Goal: Task Accomplishment & Management: Use online tool/utility

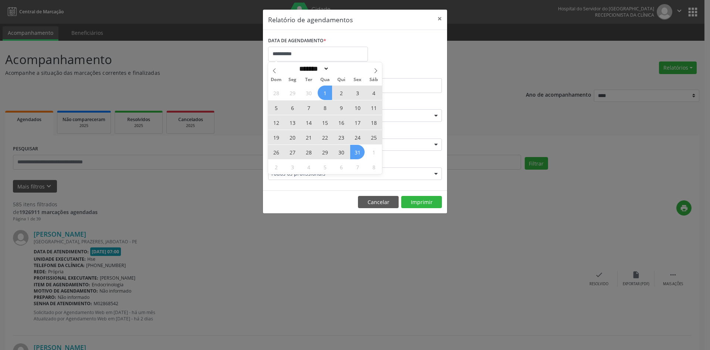
select select "*"
click at [358, 153] on div "28 29 30 1 2 3 4 5 6 7 8 9 10 11 12 13 14 15 16 17 18 19 20 21 22 23 24 25 26 2…" at bounding box center [325, 129] width 114 height 89
click at [358, 153] on span "31" at bounding box center [357, 152] width 14 height 14
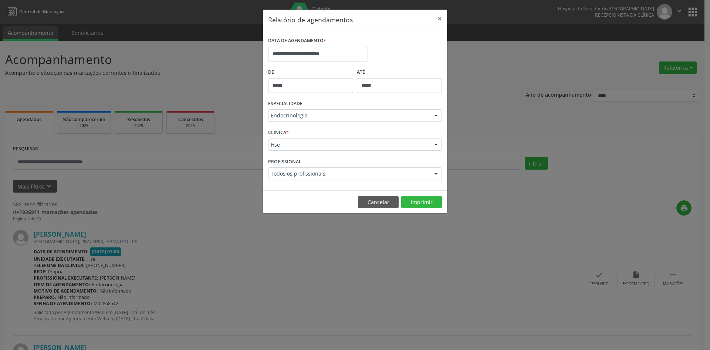
click at [438, 116] on div at bounding box center [436, 116] width 11 height 13
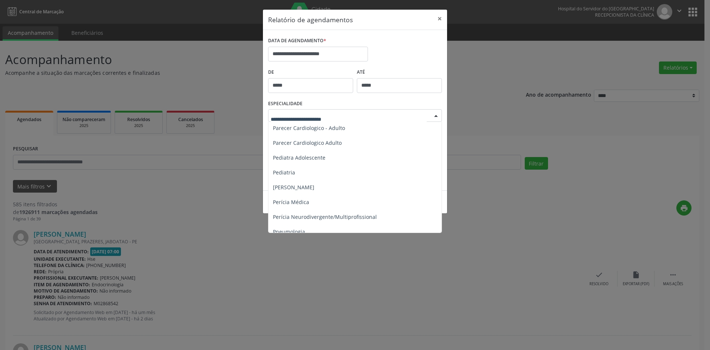
scroll to position [1110, 0]
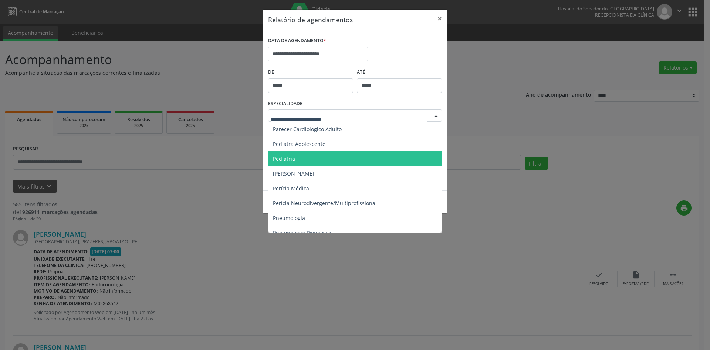
click at [282, 160] on span "Pediatria" at bounding box center [284, 158] width 22 height 7
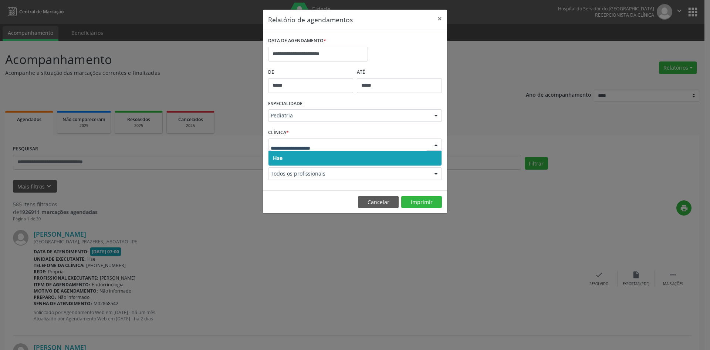
drag, startPoint x: 279, startPoint y: 157, endPoint x: 280, endPoint y: 149, distance: 8.3
click at [279, 155] on span "Hse" at bounding box center [278, 157] width 10 height 7
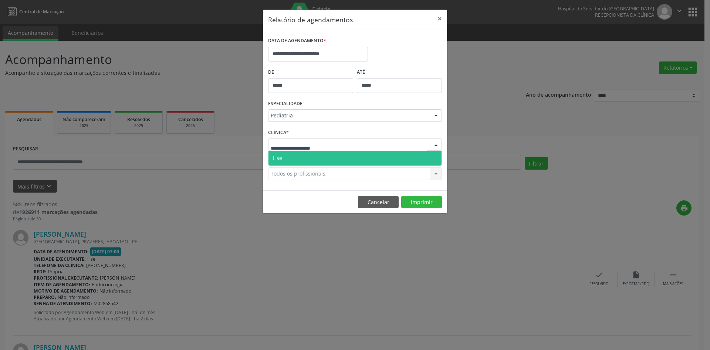
click at [282, 157] on span "Hse" at bounding box center [277, 157] width 9 height 7
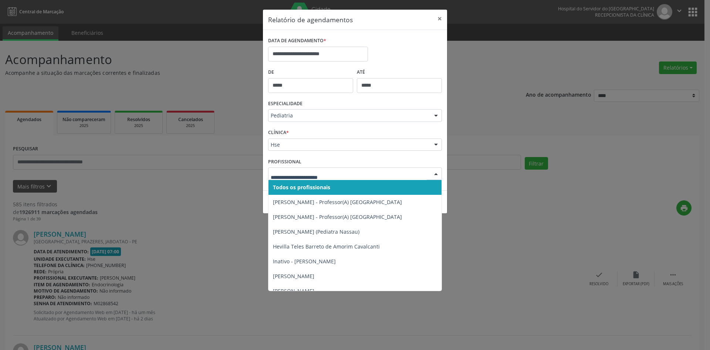
click at [285, 185] on span "Todos os profissionais" at bounding box center [301, 187] width 57 height 7
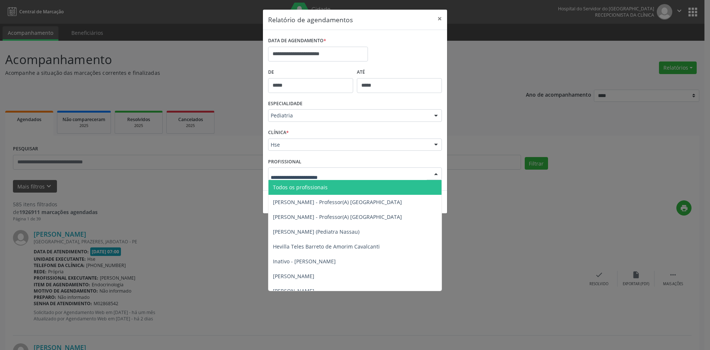
click at [289, 187] on span "Todos os profissionais" at bounding box center [300, 187] width 55 height 7
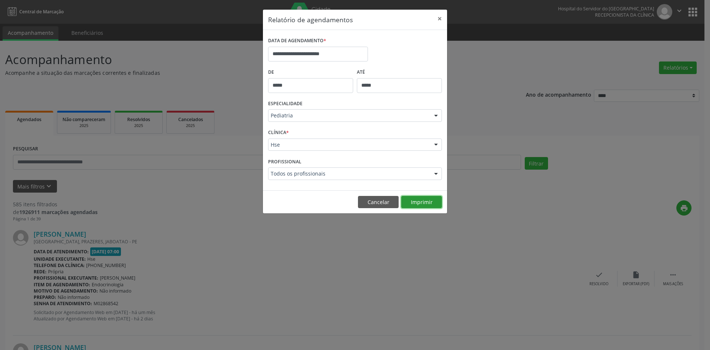
click at [432, 201] on button "Imprimir" at bounding box center [421, 202] width 41 height 13
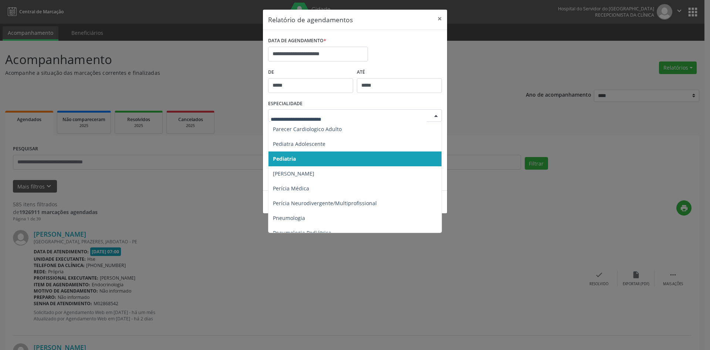
click at [436, 115] on div at bounding box center [436, 116] width 11 height 13
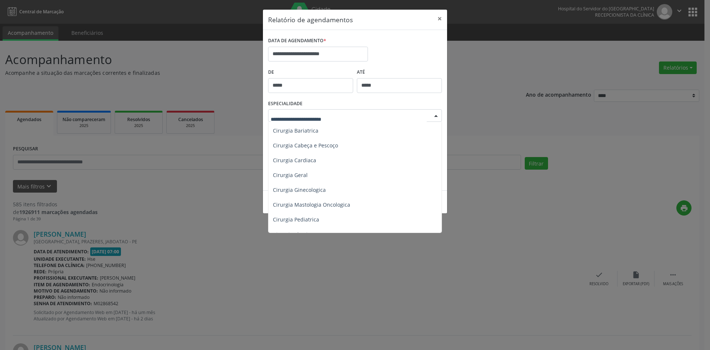
scroll to position [74, 0]
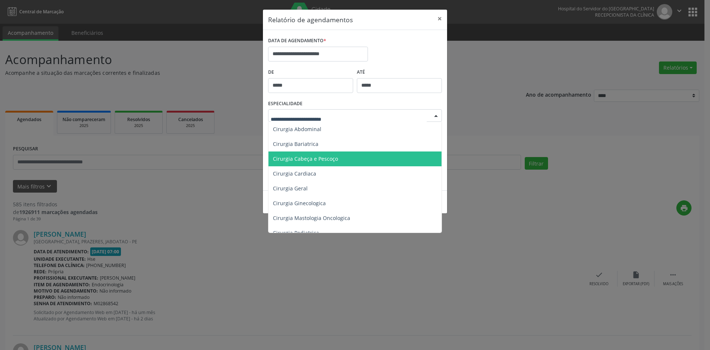
click at [305, 158] on span "Cirurgia Cabeça e Pescoço" at bounding box center [305, 158] width 65 height 7
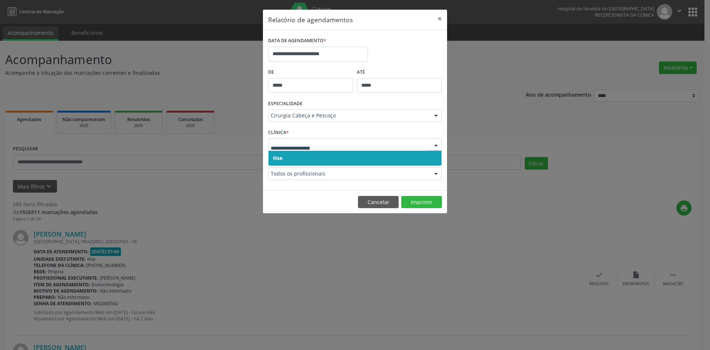
click at [282, 157] on span "Hse" at bounding box center [278, 157] width 10 height 7
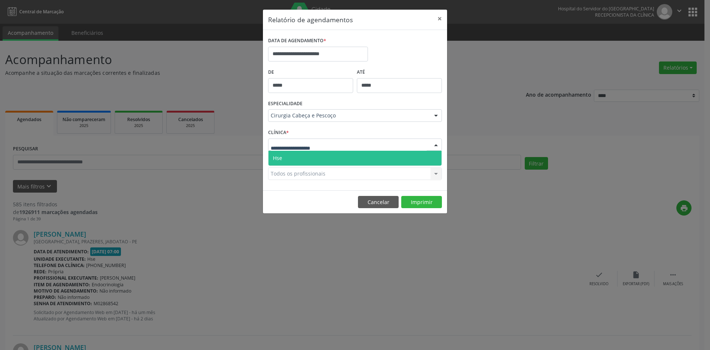
click at [285, 157] on span "Hse" at bounding box center [355, 158] width 173 height 15
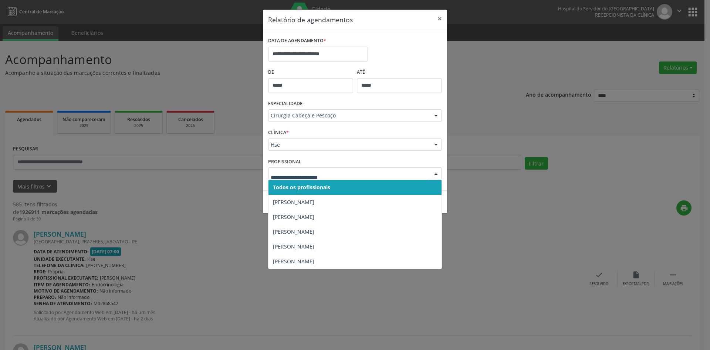
click at [292, 186] on span "Todos os profissionais" at bounding box center [301, 187] width 57 height 7
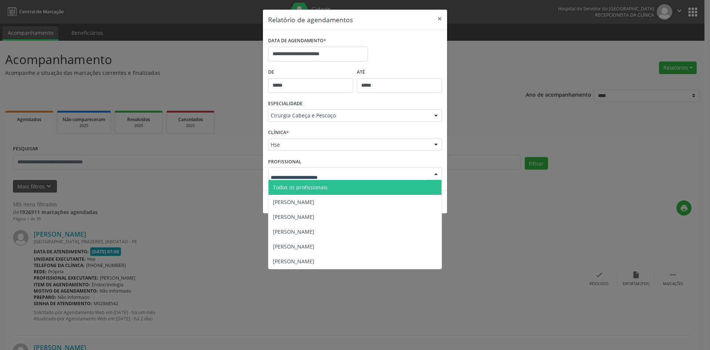
click at [295, 186] on span "Todos os profissionais" at bounding box center [300, 187] width 55 height 7
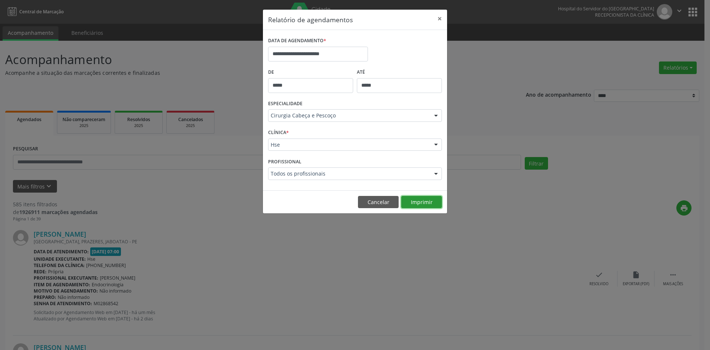
click at [429, 203] on button "Imprimir" at bounding box center [421, 202] width 41 height 13
click at [438, 114] on div at bounding box center [436, 116] width 11 height 13
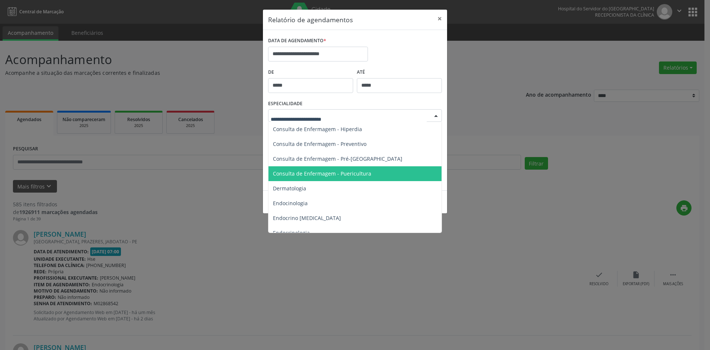
scroll to position [333, 0]
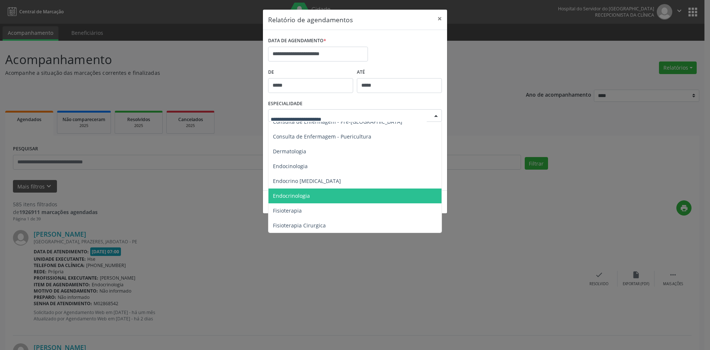
click at [302, 195] on span "Endocrinologia" at bounding box center [291, 195] width 37 height 7
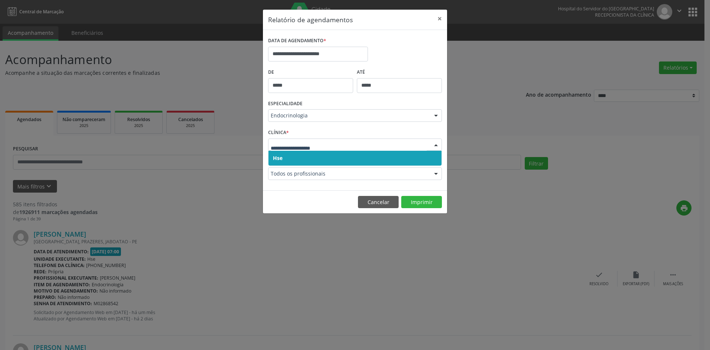
click at [275, 158] on span "Hse" at bounding box center [278, 157] width 10 height 7
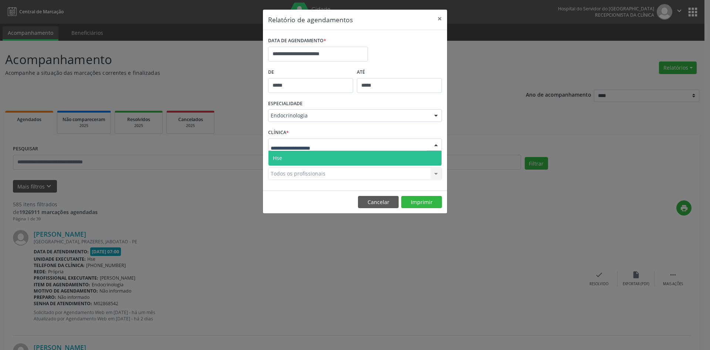
click at [275, 149] on div at bounding box center [355, 144] width 174 height 13
click at [277, 159] on span "Hse" at bounding box center [277, 157] width 9 height 7
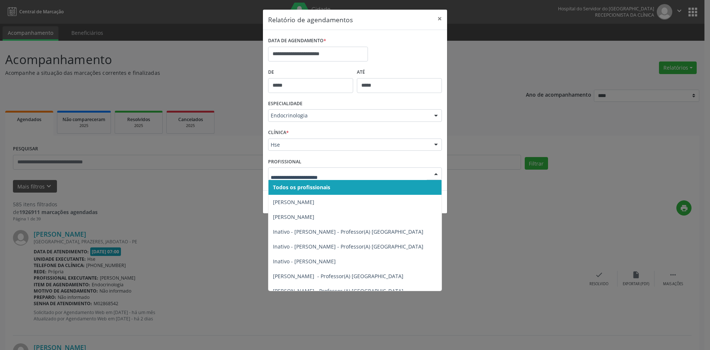
click at [289, 188] on span "Todos os profissionais" at bounding box center [301, 187] width 57 height 7
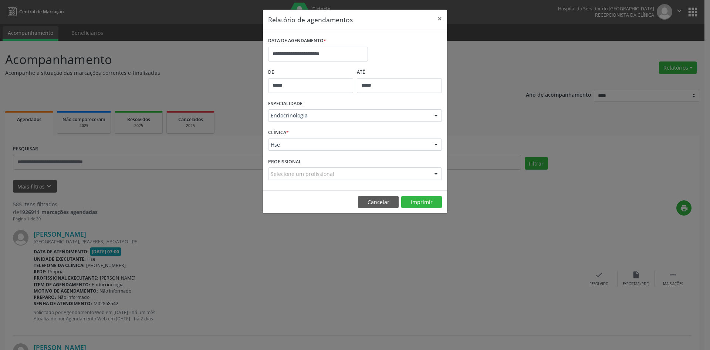
click at [289, 188] on div "**********" at bounding box center [355, 110] width 184 height 160
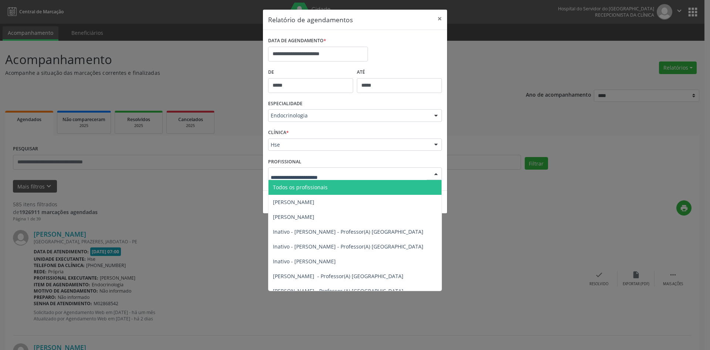
click at [295, 189] on span "Todos os profissionais" at bounding box center [300, 187] width 55 height 7
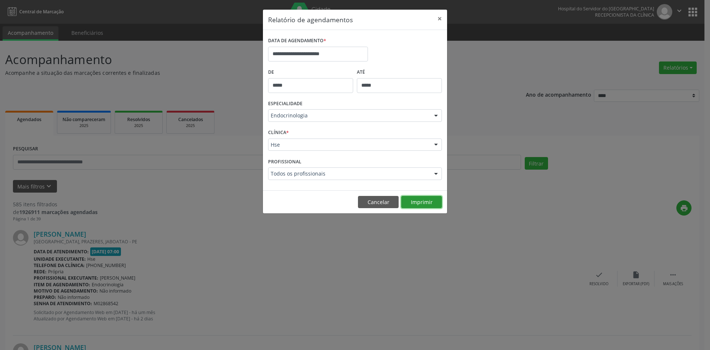
click at [424, 202] on button "Imprimir" at bounding box center [421, 202] width 41 height 13
click at [436, 117] on div at bounding box center [436, 116] width 11 height 13
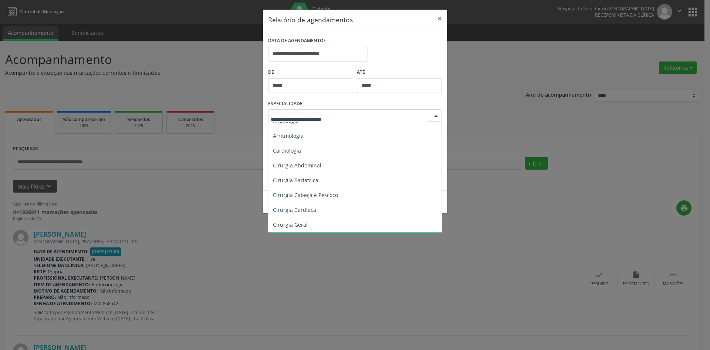
scroll to position [37, 0]
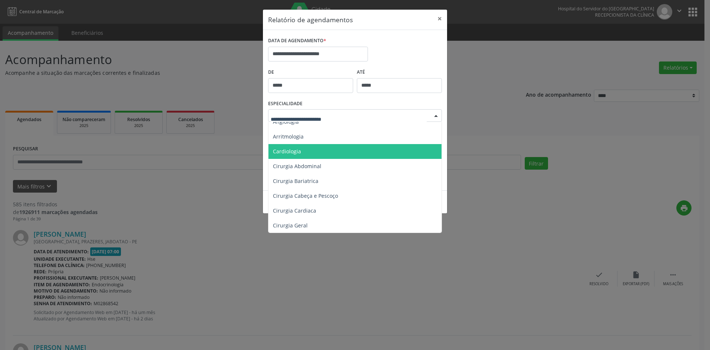
click at [283, 155] on span "Cardiologia" at bounding box center [356, 151] width 174 height 15
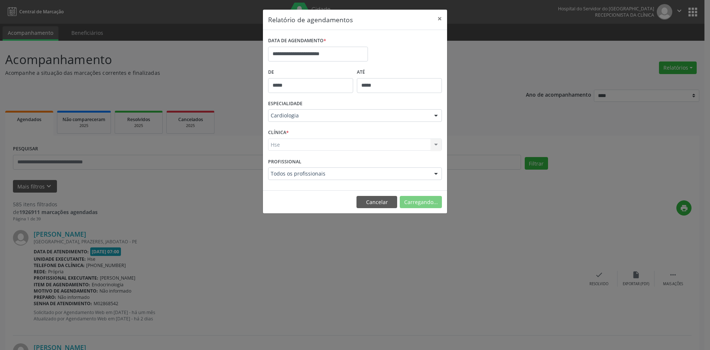
click at [282, 145] on div "Hse Hse Nenhum resultado encontrado para: " " Não há nenhuma opção para ser exi…" at bounding box center [355, 144] width 174 height 13
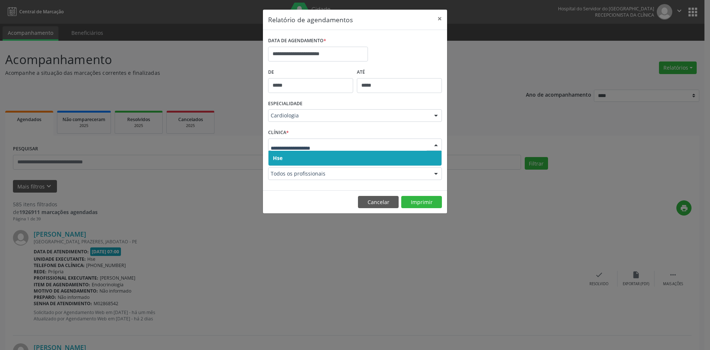
click at [279, 159] on span "Hse" at bounding box center [278, 157] width 10 height 7
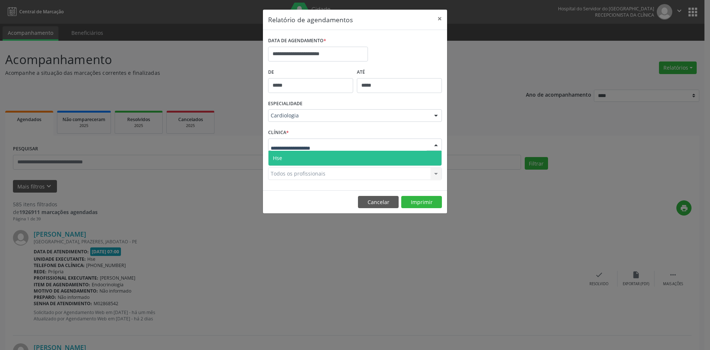
click at [280, 158] on span "Hse" at bounding box center [277, 157] width 9 height 7
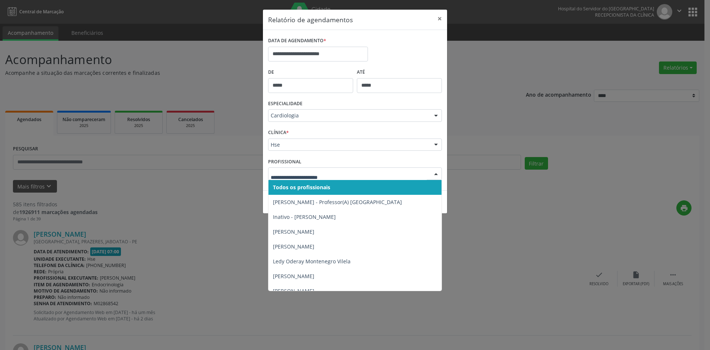
click at [280, 189] on span "Todos os profissionais" at bounding box center [301, 187] width 57 height 7
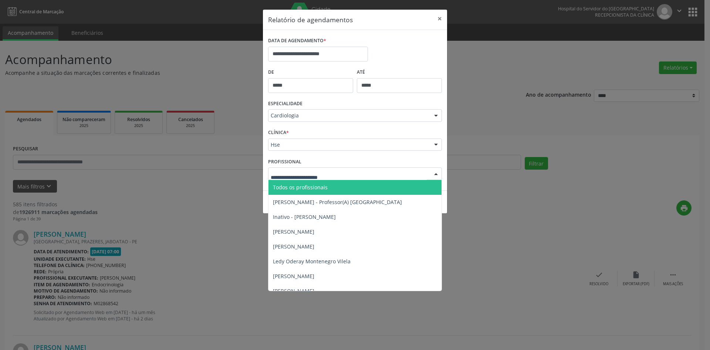
click at [285, 188] on span "Todos os profissionais" at bounding box center [300, 187] width 55 height 7
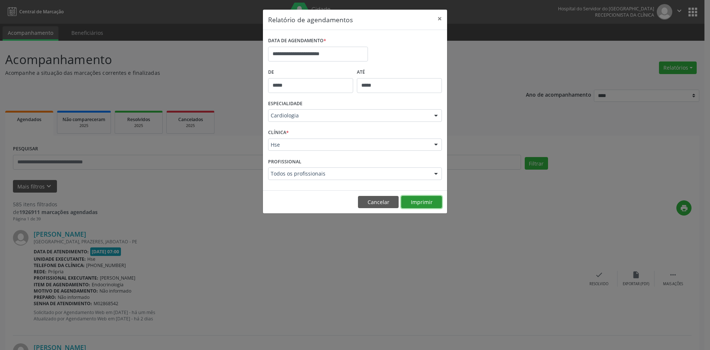
click at [418, 201] on button "Imprimir" at bounding box center [421, 202] width 41 height 13
